Goal: Transaction & Acquisition: Obtain resource

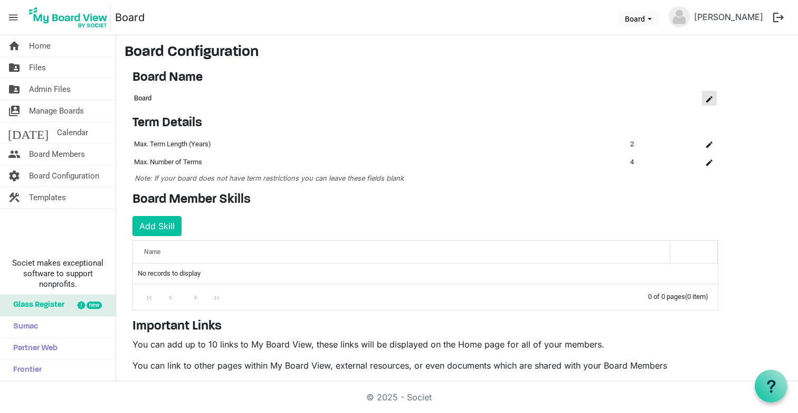
click at [712, 99] on span "is Command column column header" at bounding box center [710, 99] width 6 height 6
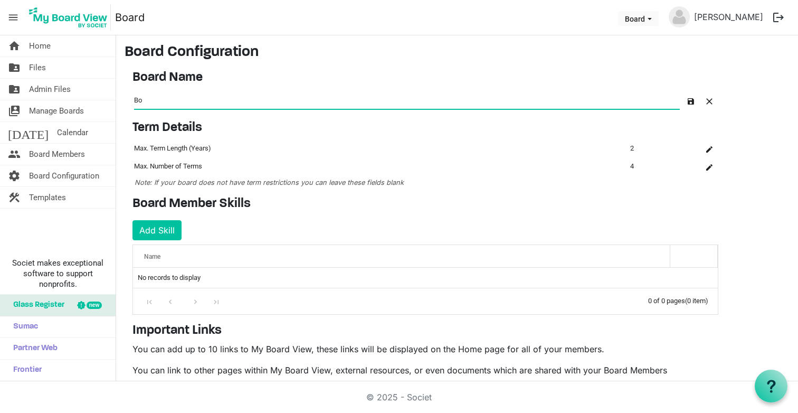
type input "B"
type input "Catalyst Board"
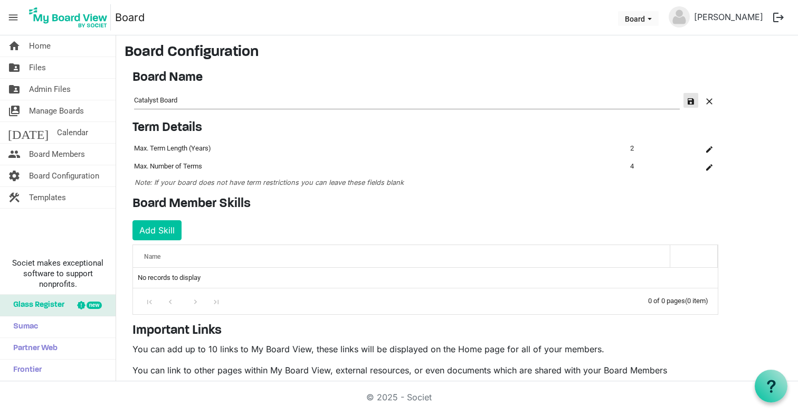
click at [693, 102] on span "button" at bounding box center [691, 101] width 6 height 6
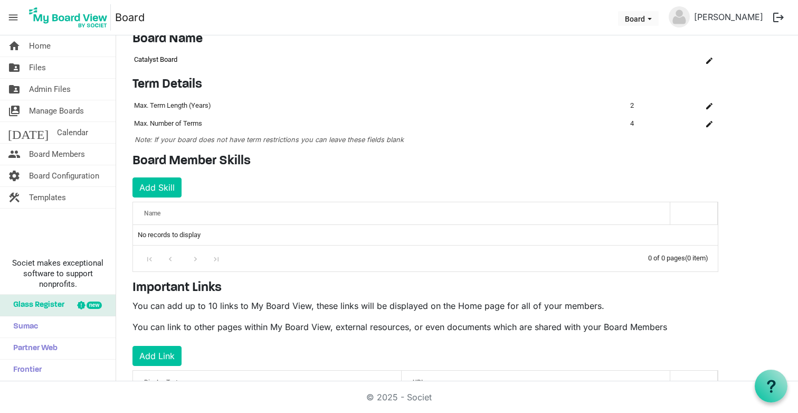
scroll to position [35, 0]
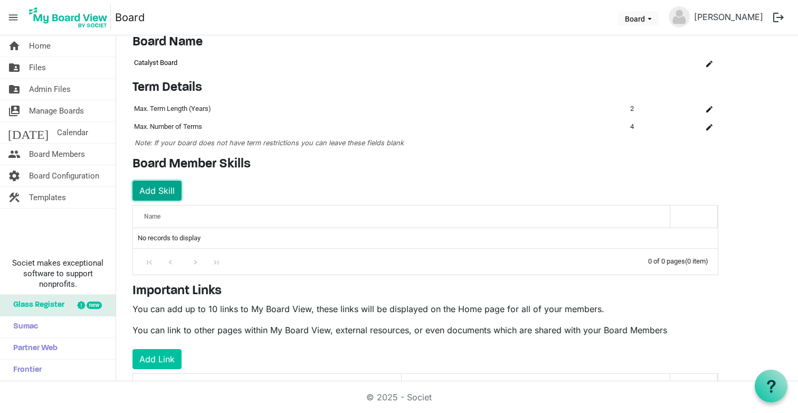
click at [161, 192] on button "Add Skill" at bounding box center [157, 191] width 49 height 20
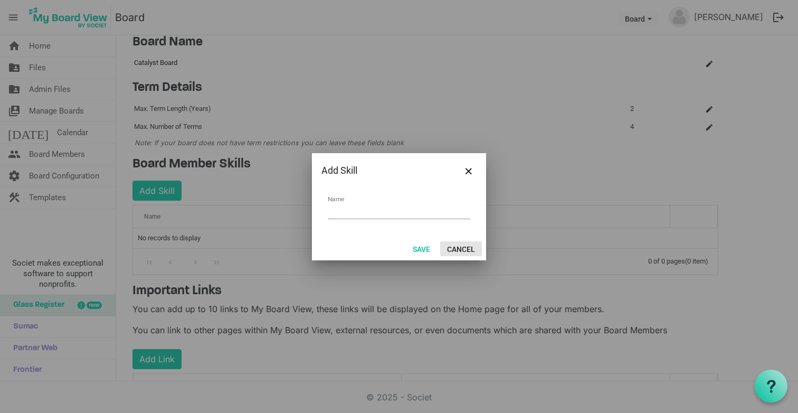
click at [457, 243] on button "Cancel" at bounding box center [461, 248] width 42 height 15
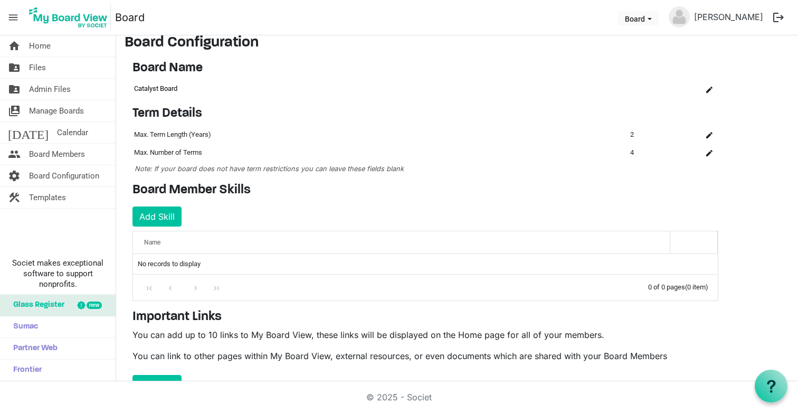
scroll to position [0, 0]
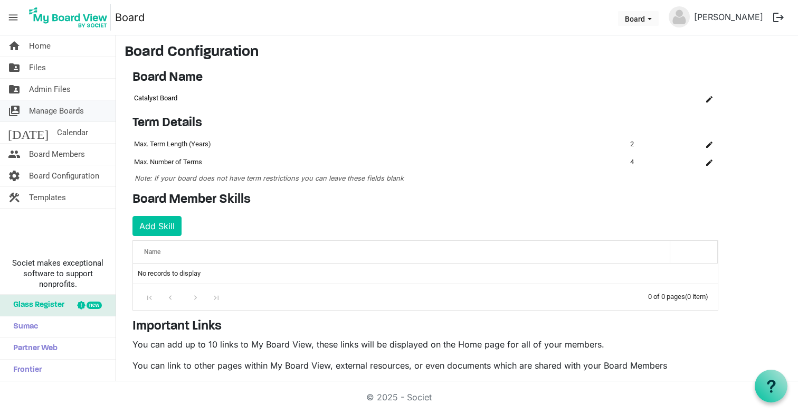
click at [83, 106] on span "Manage Boards" at bounding box center [56, 110] width 55 height 21
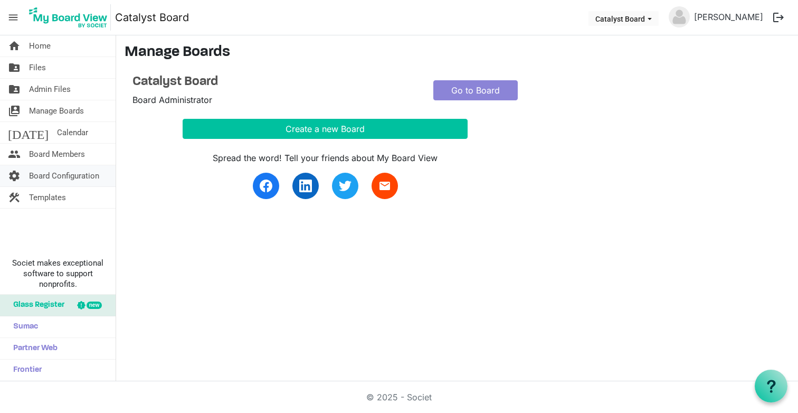
click at [76, 183] on span "Board Configuration" at bounding box center [64, 175] width 70 height 21
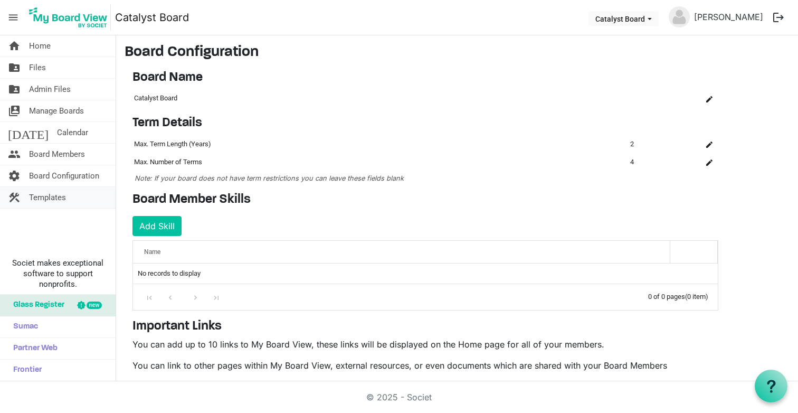
click at [76, 192] on link "construction Templates" at bounding box center [58, 197] width 116 height 21
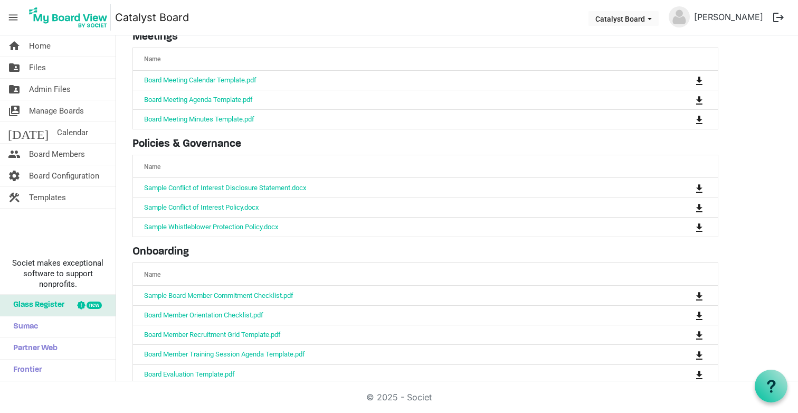
scroll to position [79, 0]
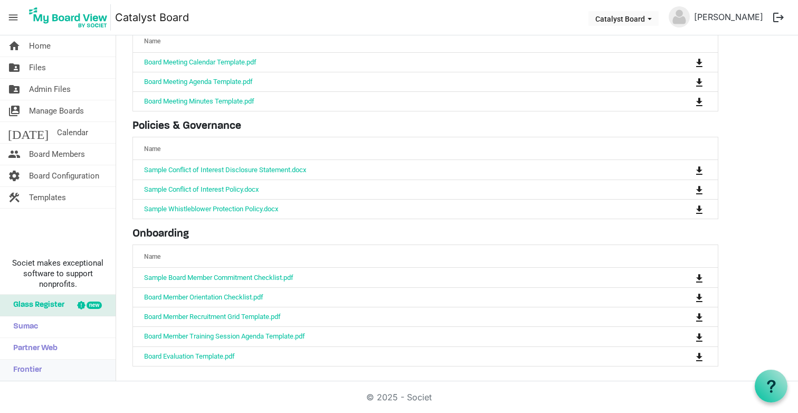
click at [40, 372] on span "Frontier" at bounding box center [25, 370] width 34 height 21
click at [33, 328] on span "Sumac" at bounding box center [23, 326] width 30 height 21
click at [40, 352] on span "Partner Web" at bounding box center [33, 348] width 50 height 21
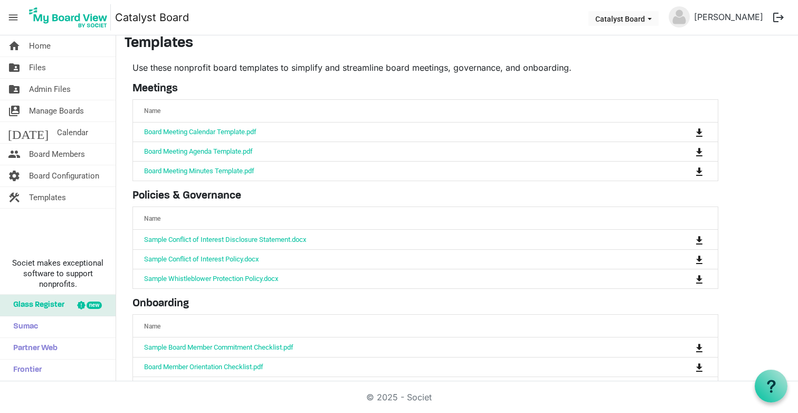
scroll to position [0, 0]
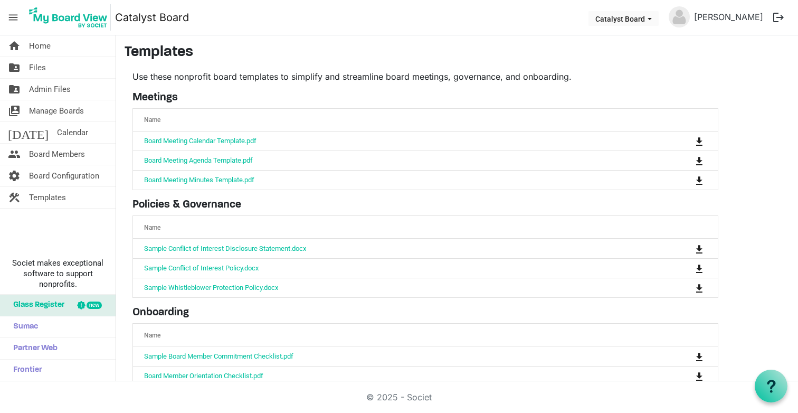
click at [127, 104] on div "Use these nonprofit board templates to simplify and streamline board meetings, …" at bounding box center [426, 257] width 602 height 375
click at [69, 107] on span "Manage Boards" at bounding box center [56, 110] width 55 height 21
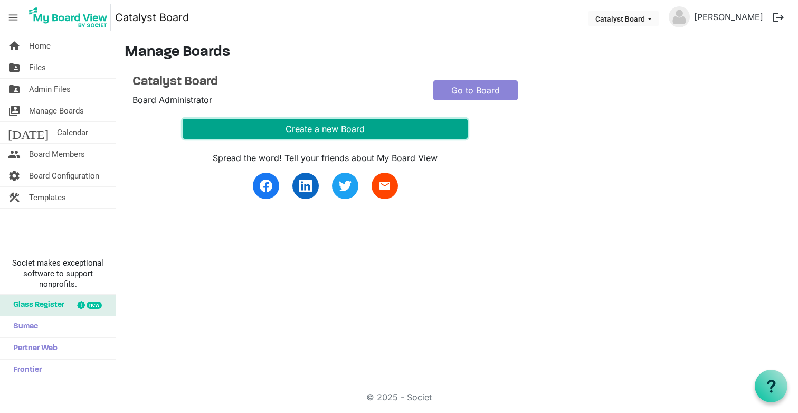
click at [365, 126] on button "Create a new Board" at bounding box center [325, 129] width 285 height 20
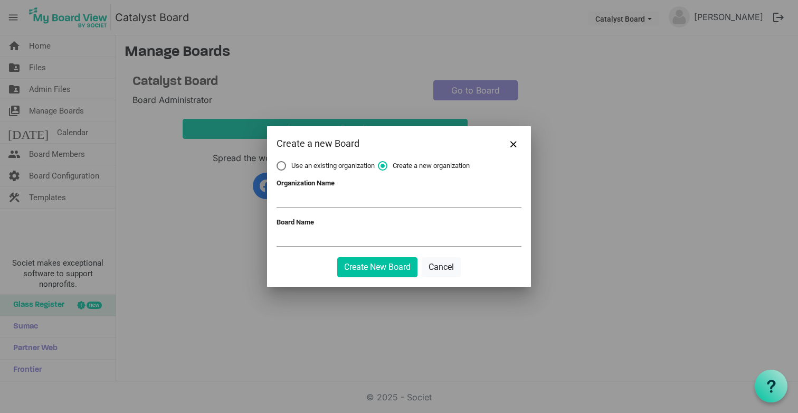
click at [280, 164] on label "Use an existing organization" at bounding box center [326, 166] width 98 height 10
click at [277, 162] on input "Use an existing organization" at bounding box center [277, 161] width 1 height 1
radio input "true"
click at [318, 203] on span at bounding box center [399, 199] width 245 height 16
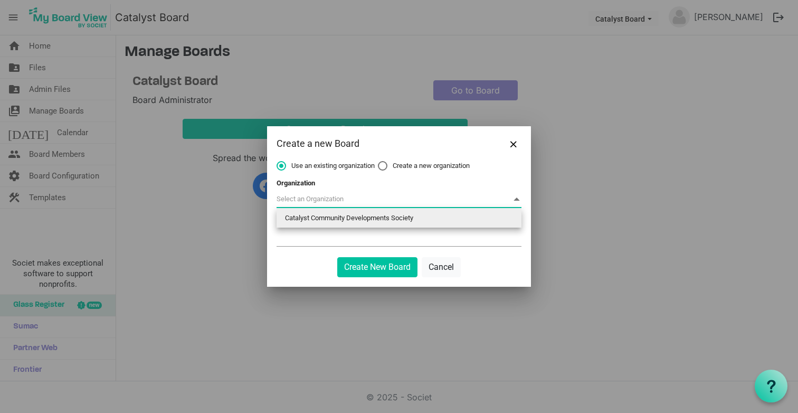
click at [320, 219] on li "Catalyst Community Developments Society" at bounding box center [399, 218] width 245 height 19
type input "Catalyst Community Developments Society"
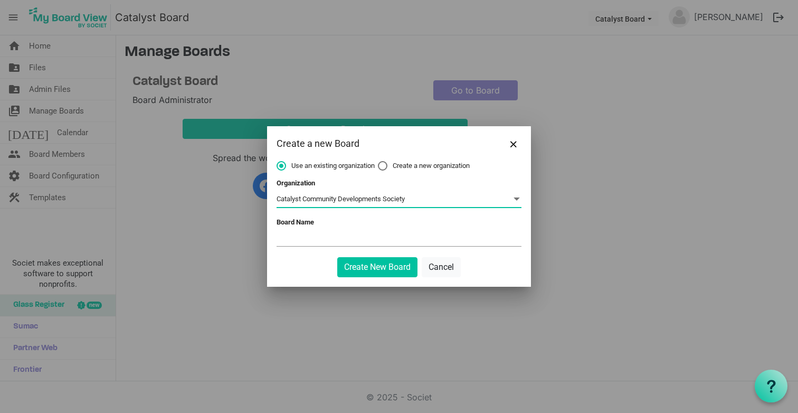
click at [315, 233] on input "Board Name" at bounding box center [399, 238] width 245 height 16
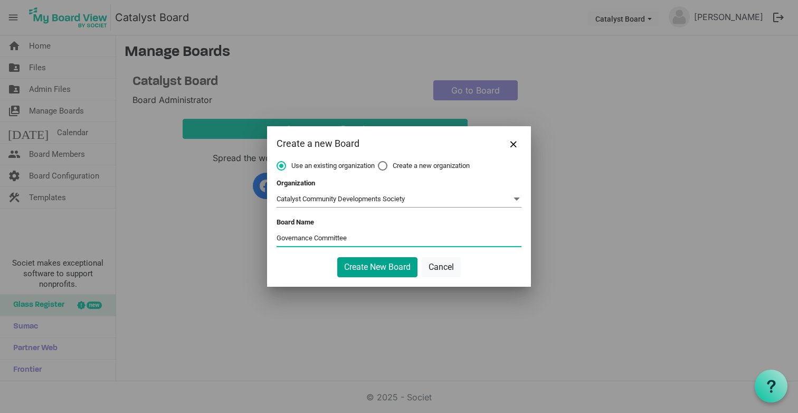
type input "Governance Committee"
click at [370, 266] on button "Create New Board" at bounding box center [377, 267] width 80 height 20
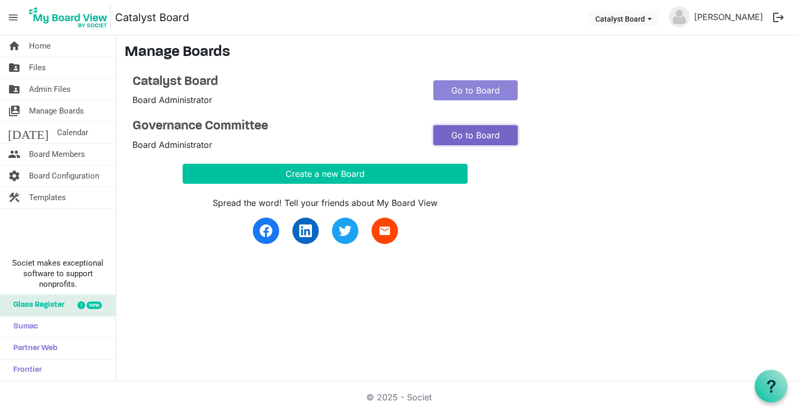
click at [492, 131] on link "Go to Board" at bounding box center [476, 135] width 84 height 20
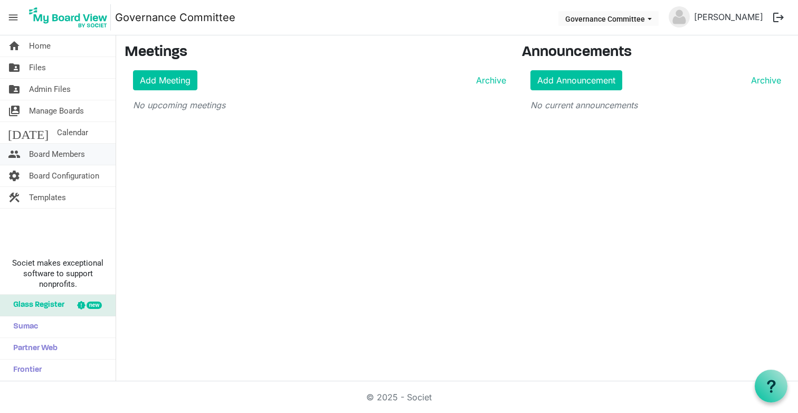
click at [72, 151] on span "Board Members" at bounding box center [57, 154] width 56 height 21
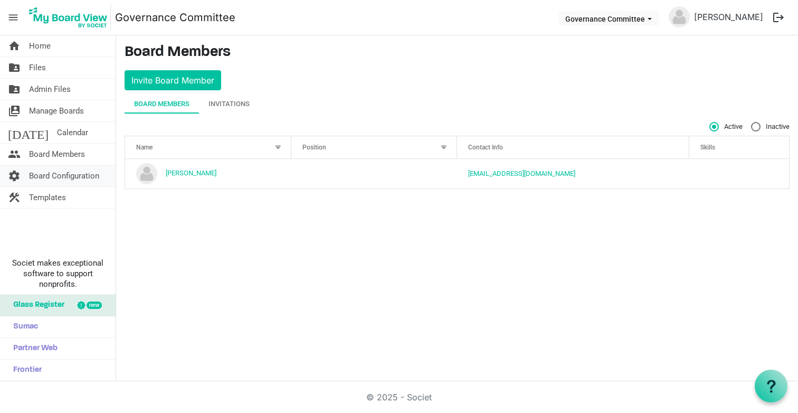
click at [80, 171] on span "Board Configuration" at bounding box center [64, 175] width 70 height 21
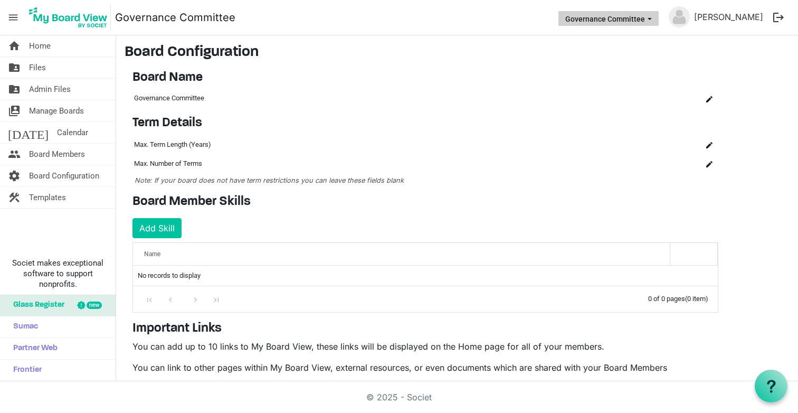
click at [629, 18] on button "Governance Committee" at bounding box center [609, 18] width 100 height 15
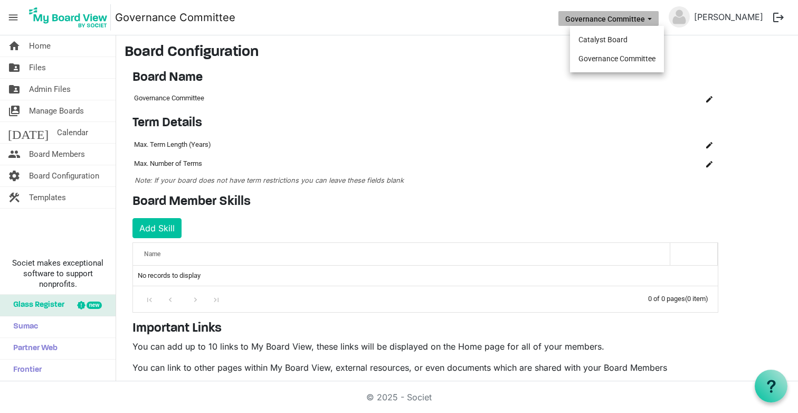
click at [621, 29] on ul "Catalyst Board Governance Committee" at bounding box center [617, 49] width 94 height 46
click at [618, 34] on li "Catalyst Board" at bounding box center [617, 39] width 94 height 19
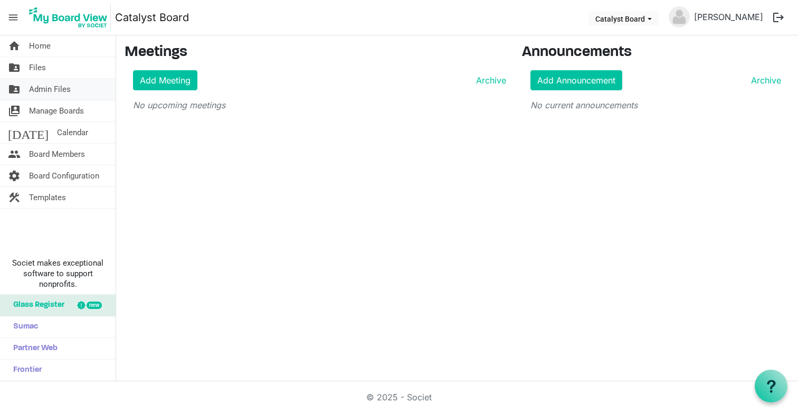
click at [61, 92] on span "Admin Files" at bounding box center [50, 89] width 42 height 21
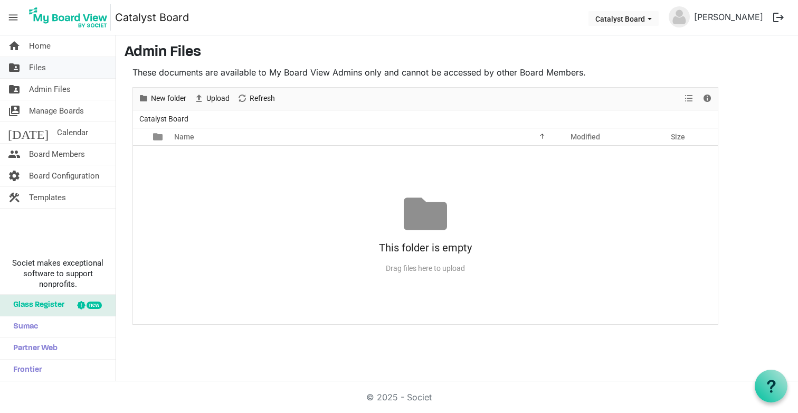
click at [49, 67] on link "folder_shared Files" at bounding box center [58, 67] width 116 height 21
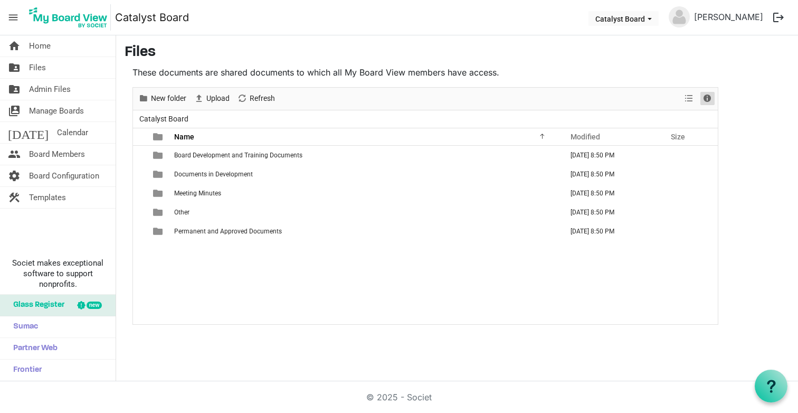
click at [707, 95] on span "Details" at bounding box center [707, 98] width 13 height 13
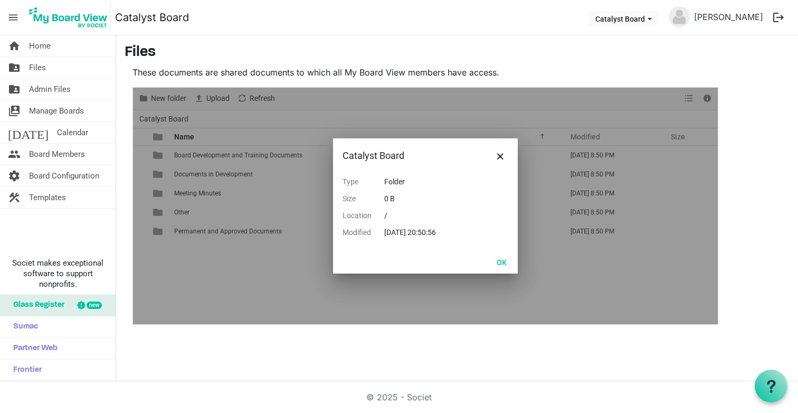
click at [559, 67] on p "These documents are shared documents to which all My Board View members have ac…" at bounding box center [426, 72] width 586 height 13
click at [456, 52] on h3 "Files" at bounding box center [457, 53] width 665 height 18
click at [139, 368] on div "home Home folder_shared Files folder_shared Admin Files switch_account Manage B…" at bounding box center [399, 208] width 798 height 346
click at [501, 260] on button "OK" at bounding box center [502, 262] width 24 height 15
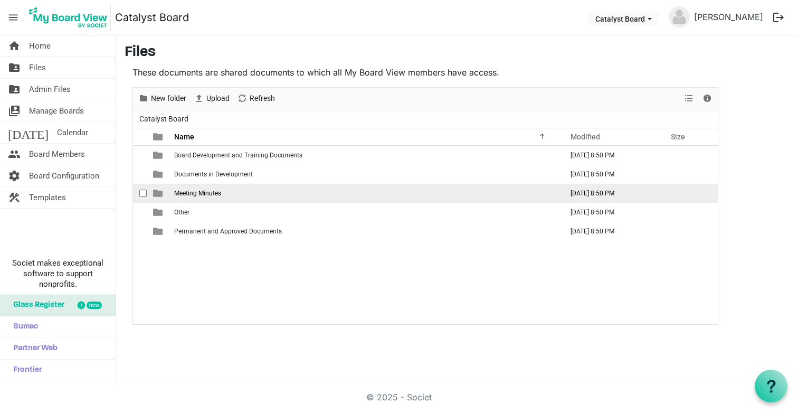
click at [208, 194] on span "Meeting Minutes" at bounding box center [197, 193] width 47 height 7
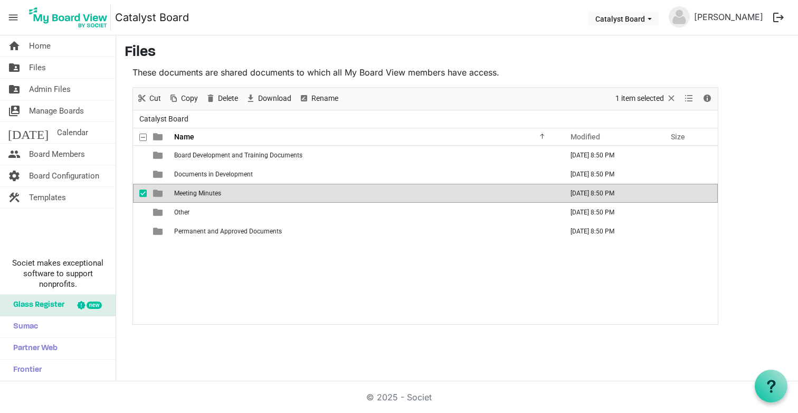
click at [208, 194] on span "Meeting Minutes" at bounding box center [197, 193] width 47 height 7
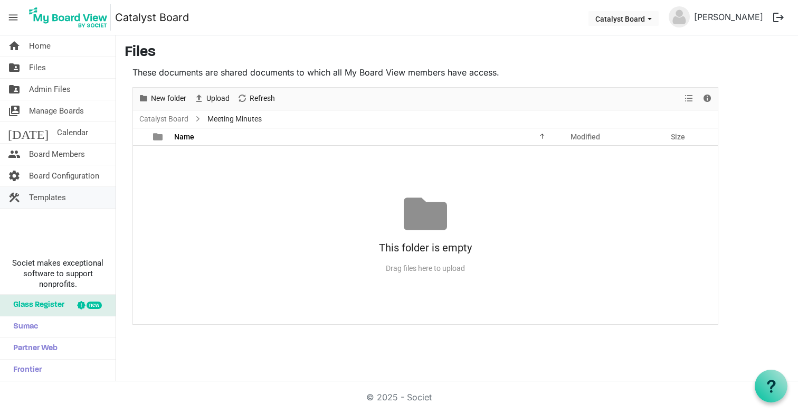
click at [53, 200] on span "Templates" at bounding box center [47, 197] width 37 height 21
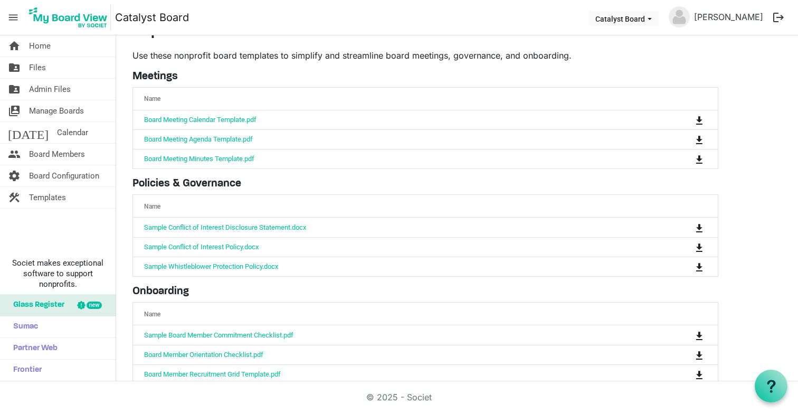
scroll to position [28, 0]
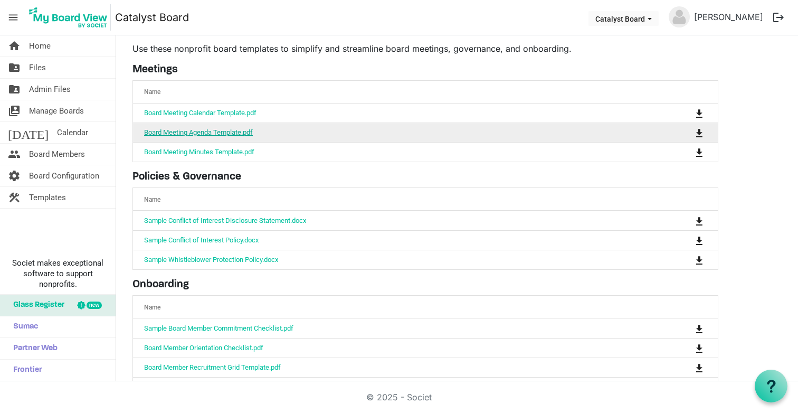
click at [215, 131] on link "Board Meeting Agenda Template.pdf" at bounding box center [198, 132] width 109 height 8
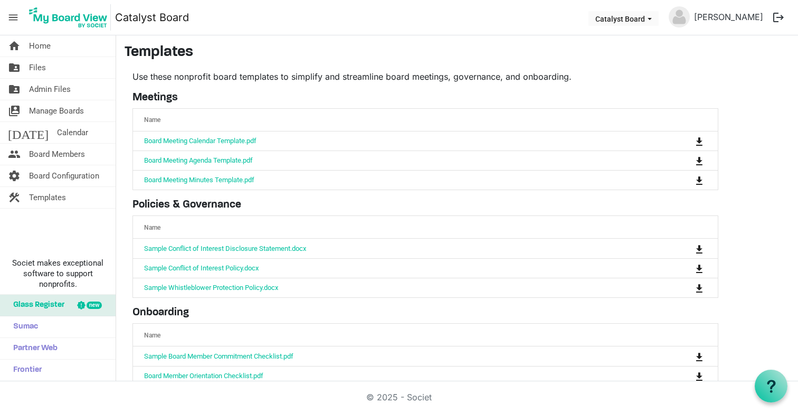
click at [119, 63] on main "Templates Use these nonprofit board templates to simplify and streamline board …" at bounding box center [457, 248] width 682 height 427
click at [123, 68] on main "Templates Use these nonprofit board templates to simplify and streamline board …" at bounding box center [457, 248] width 682 height 427
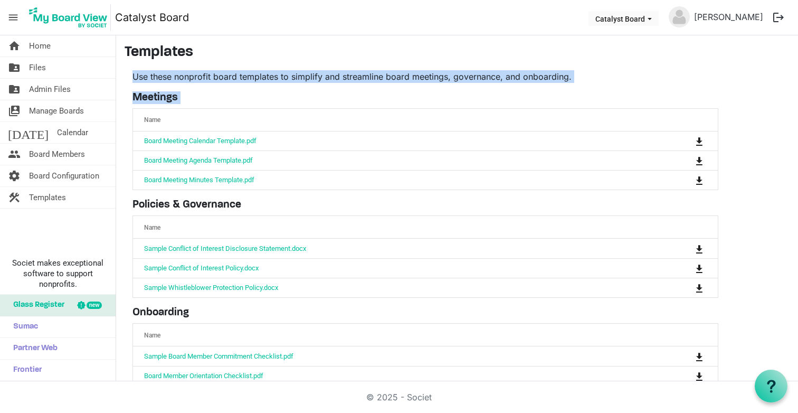
drag, startPoint x: 134, startPoint y: 76, endPoint x: 381, endPoint y: 114, distance: 250.1
click at [381, 114] on div "Use these nonprofit board templates to simplify and streamline board meetings, …" at bounding box center [426, 257] width 602 height 375
click at [381, 114] on div "Name" at bounding box center [392, 119] width 504 height 15
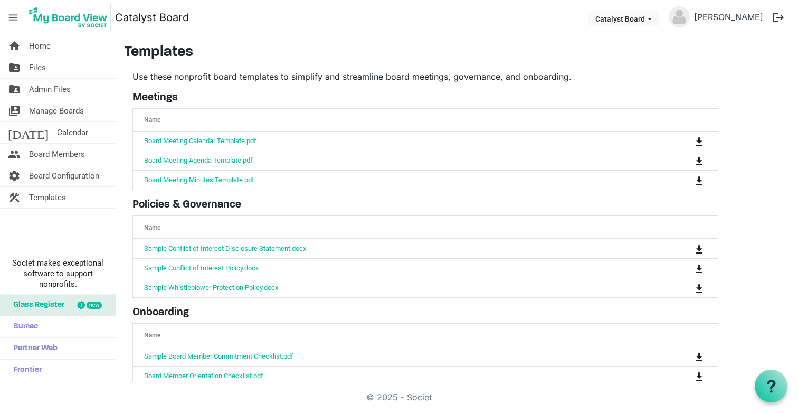
click at [234, 68] on main "Templates Use these nonprofit board templates to simplify and streamline board …" at bounding box center [457, 248] width 682 height 427
click at [74, 69] on link "folder_shared Files" at bounding box center [58, 67] width 116 height 21
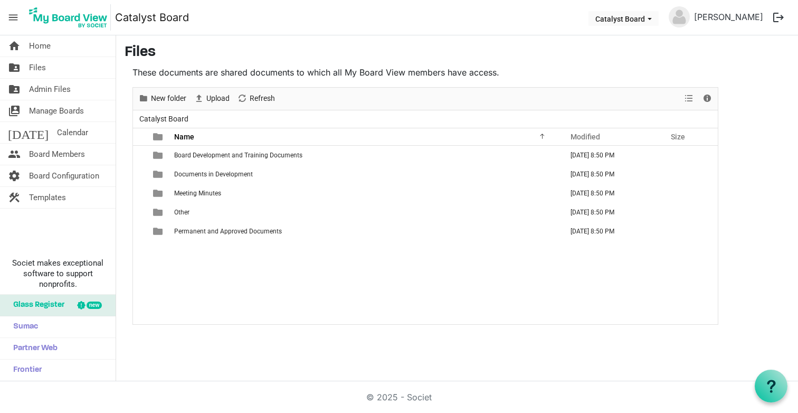
click at [124, 84] on main "Files These documents are shared documents to which all My Board View members h…" at bounding box center [457, 184] width 682 height 298
drag, startPoint x: 133, startPoint y: 72, endPoint x: 288, endPoint y: 70, distance: 155.8
click at [288, 70] on p "These documents are shared documents to which all My Board View members have ac…" at bounding box center [426, 72] width 586 height 13
drag, startPoint x: 135, startPoint y: 70, endPoint x: 235, endPoint y: 72, distance: 100.4
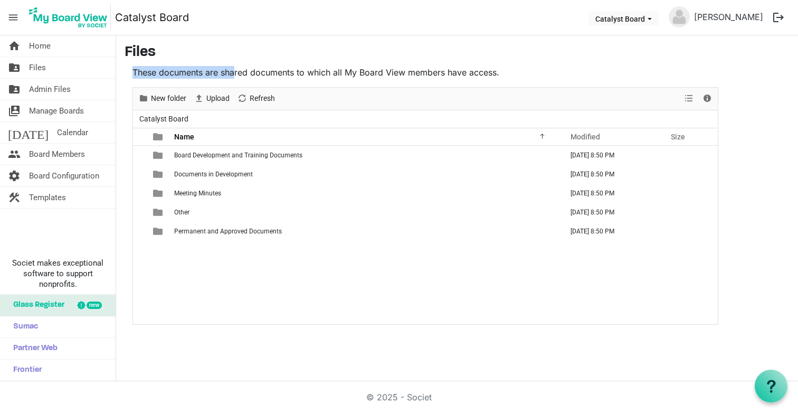
click at [235, 72] on p "These documents are shared documents to which all My Board View members have ac…" at bounding box center [426, 72] width 586 height 13
drag, startPoint x: 134, startPoint y: 71, endPoint x: 229, endPoint y: 72, distance: 94.5
click at [229, 72] on p "These documents are shared documents to which all My Board View members have ac…" at bounding box center [426, 72] width 586 height 13
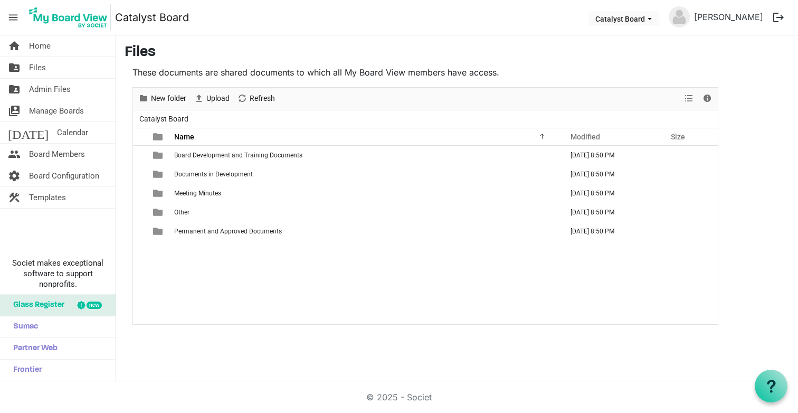
click at [124, 76] on main "Files These documents are shared documents to which all My Board View members h…" at bounding box center [457, 184] width 682 height 298
drag, startPoint x: 133, startPoint y: 71, endPoint x: 258, endPoint y: 71, distance: 125.7
click at [258, 71] on p "These documents are shared documents to which all My Board View members have ac…" at bounding box center [426, 72] width 586 height 13
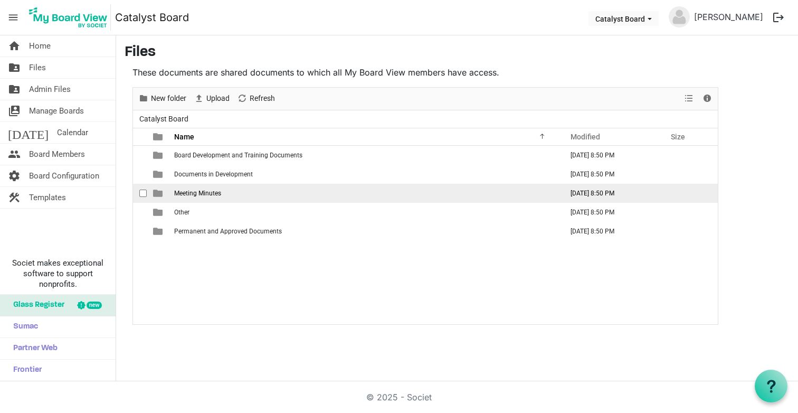
click at [186, 195] on span "Meeting Minutes" at bounding box center [197, 193] width 47 height 7
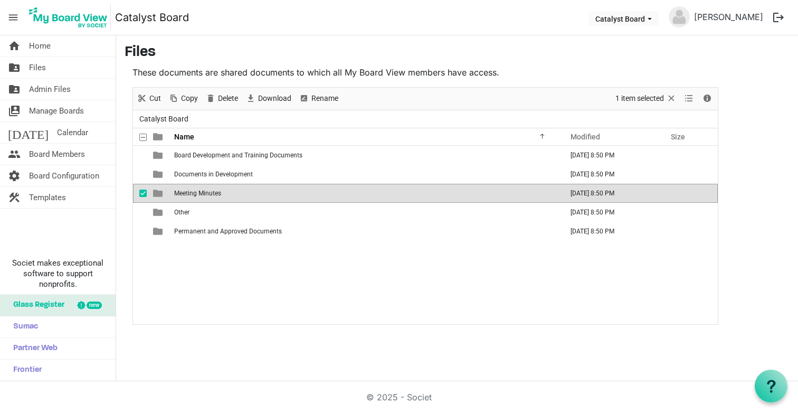
click at [186, 195] on span "Meeting Minutes" at bounding box center [197, 193] width 47 height 7
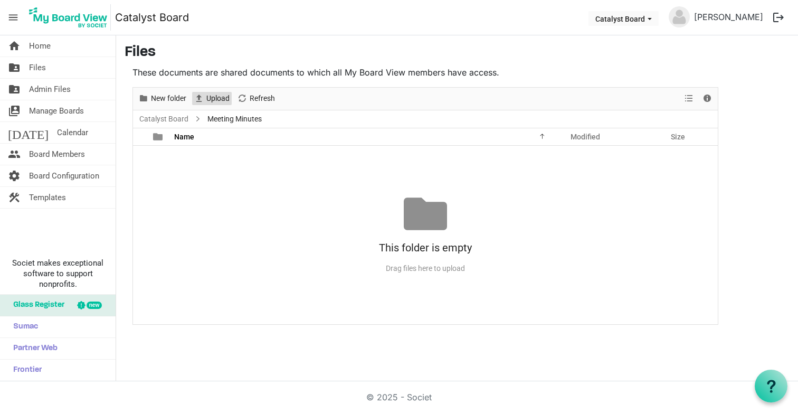
click at [217, 96] on span "Upload" at bounding box center [217, 98] width 25 height 13
click at [570, 63] on main "Files These documents are shared documents to which all My Board View members h…" at bounding box center [457, 184] width 682 height 298
